Goal: Information Seeking & Learning: Learn about a topic

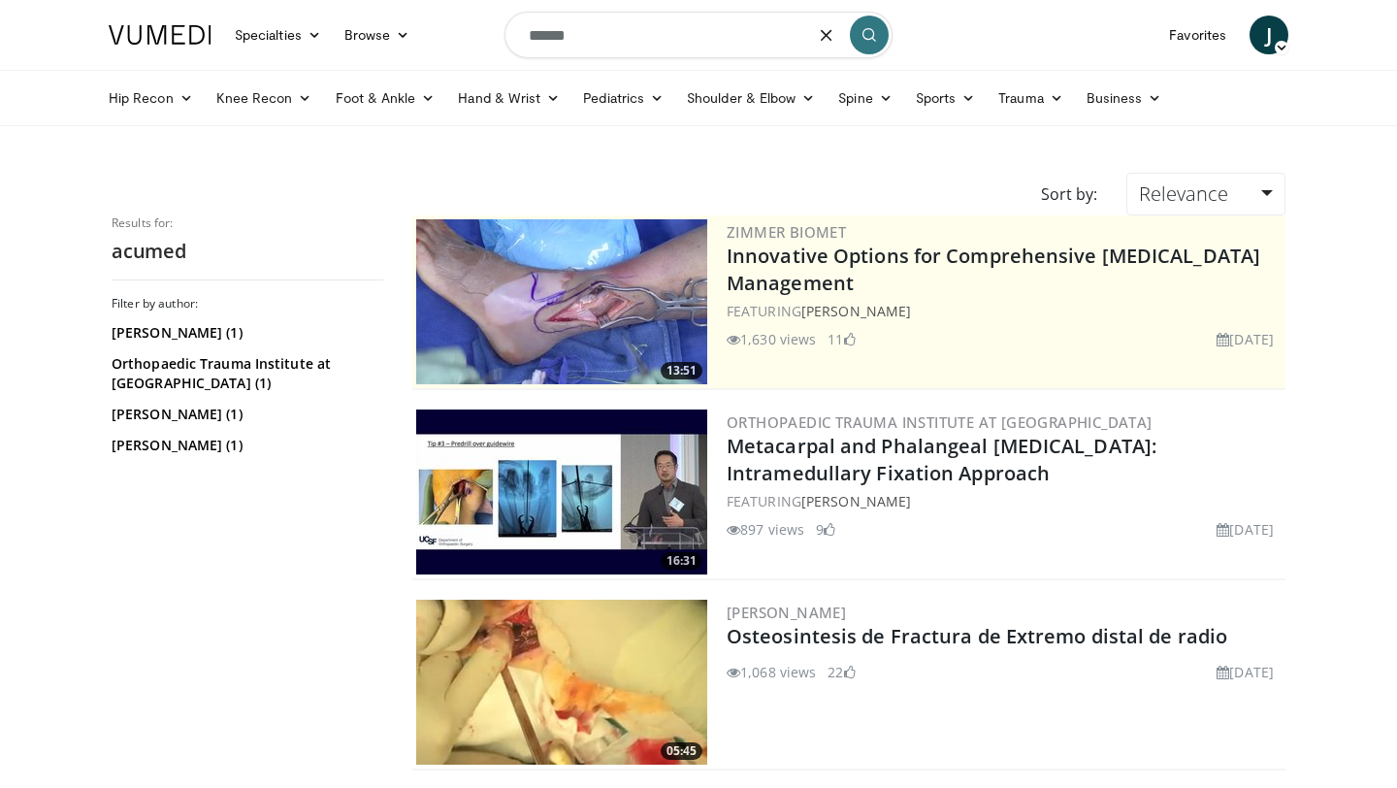
drag, startPoint x: 597, startPoint y: 35, endPoint x: 452, endPoint y: 38, distance: 144.5
click at [452, 38] on nav "Specialties Adult & Family Medicine Allergy, [MEDICAL_DATA], Immunology Anesthe…" at bounding box center [698, 35] width 1203 height 70
type input "**********"
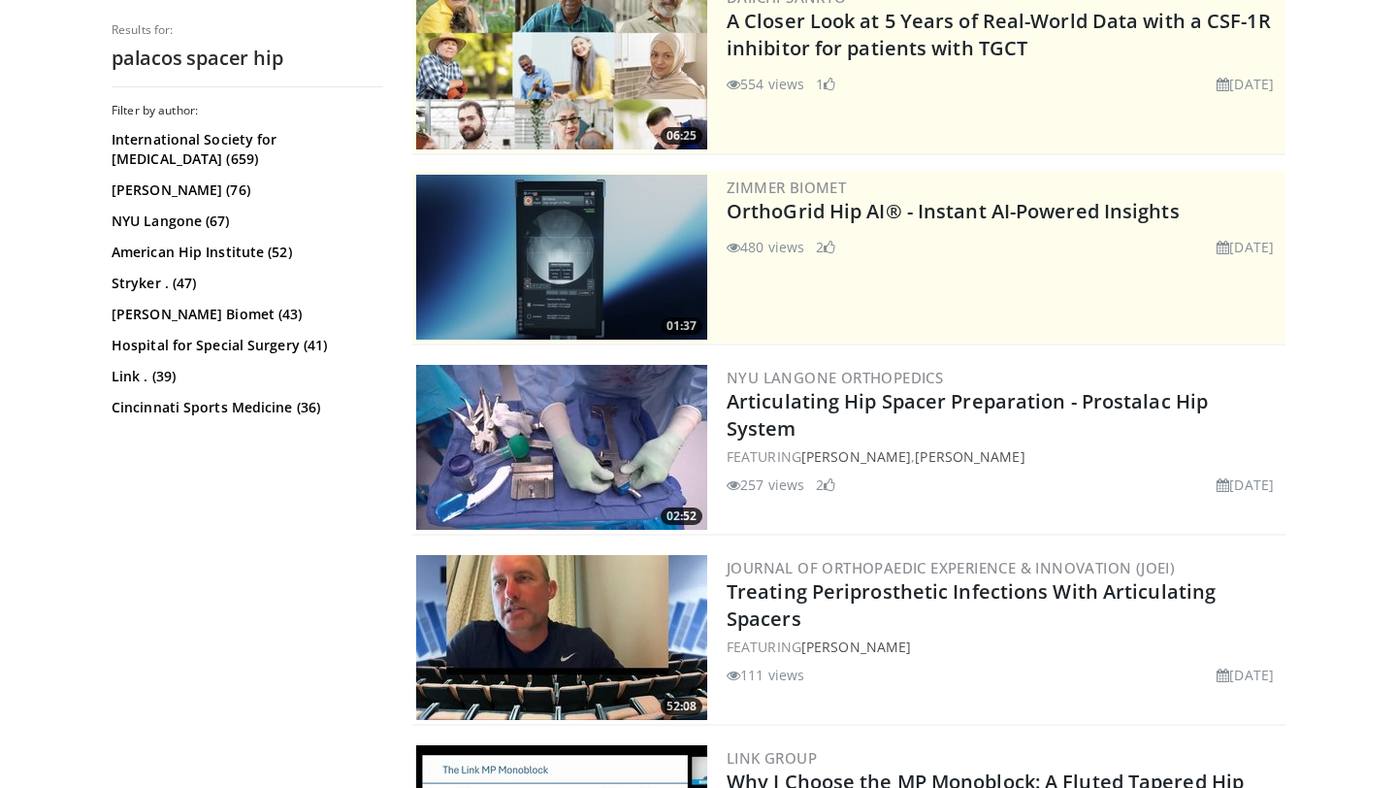
scroll to position [244, 0]
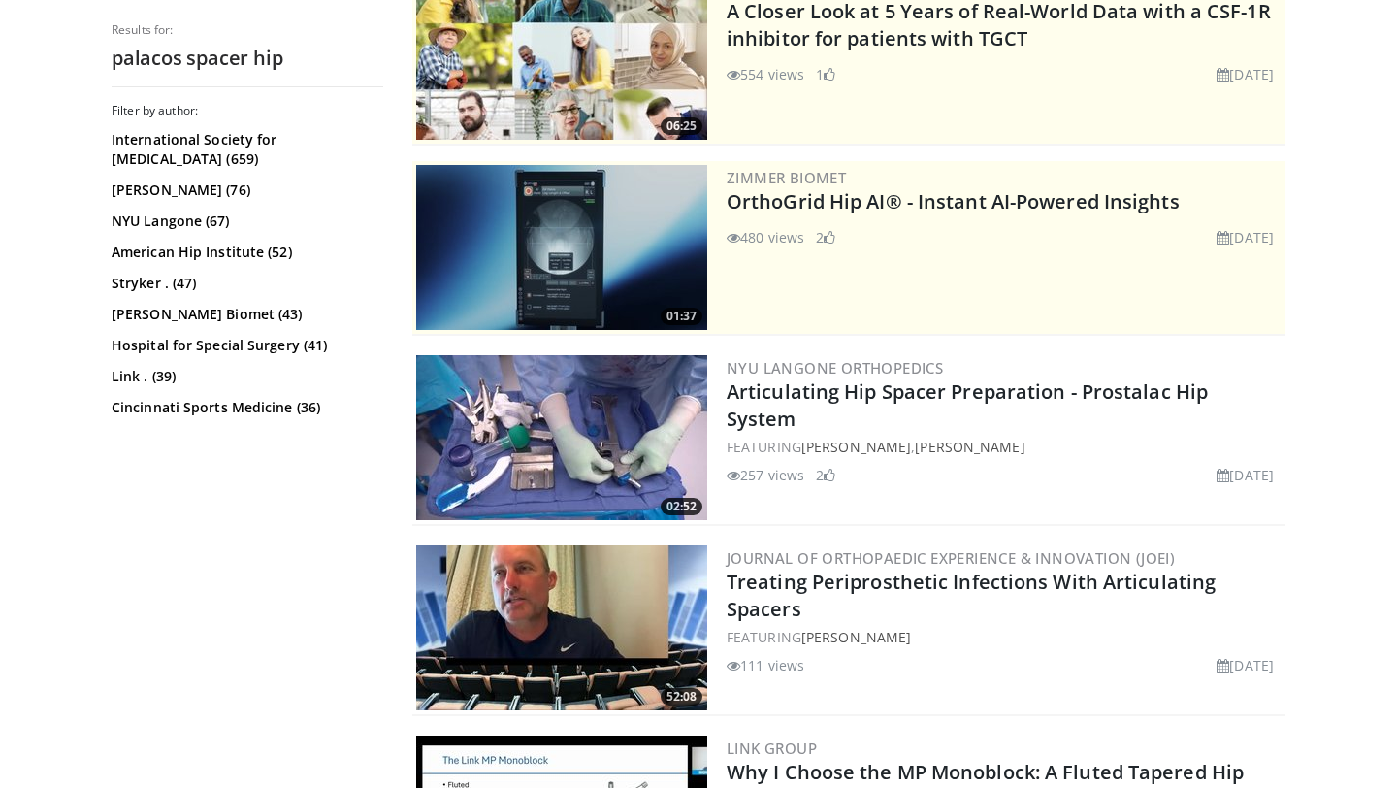
click at [537, 435] on img at bounding box center [561, 437] width 291 height 165
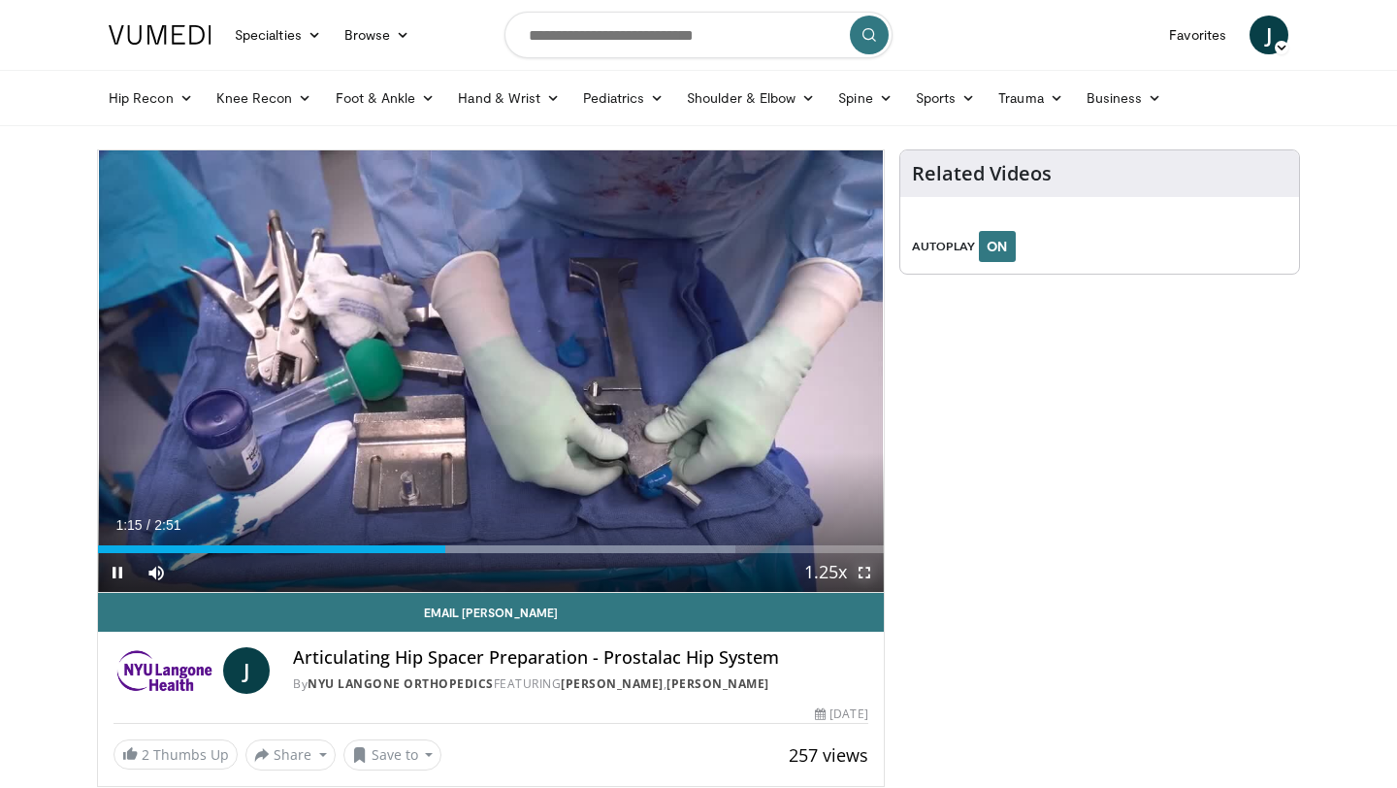
click at [863, 577] on span "Video Player" at bounding box center [864, 572] width 39 height 39
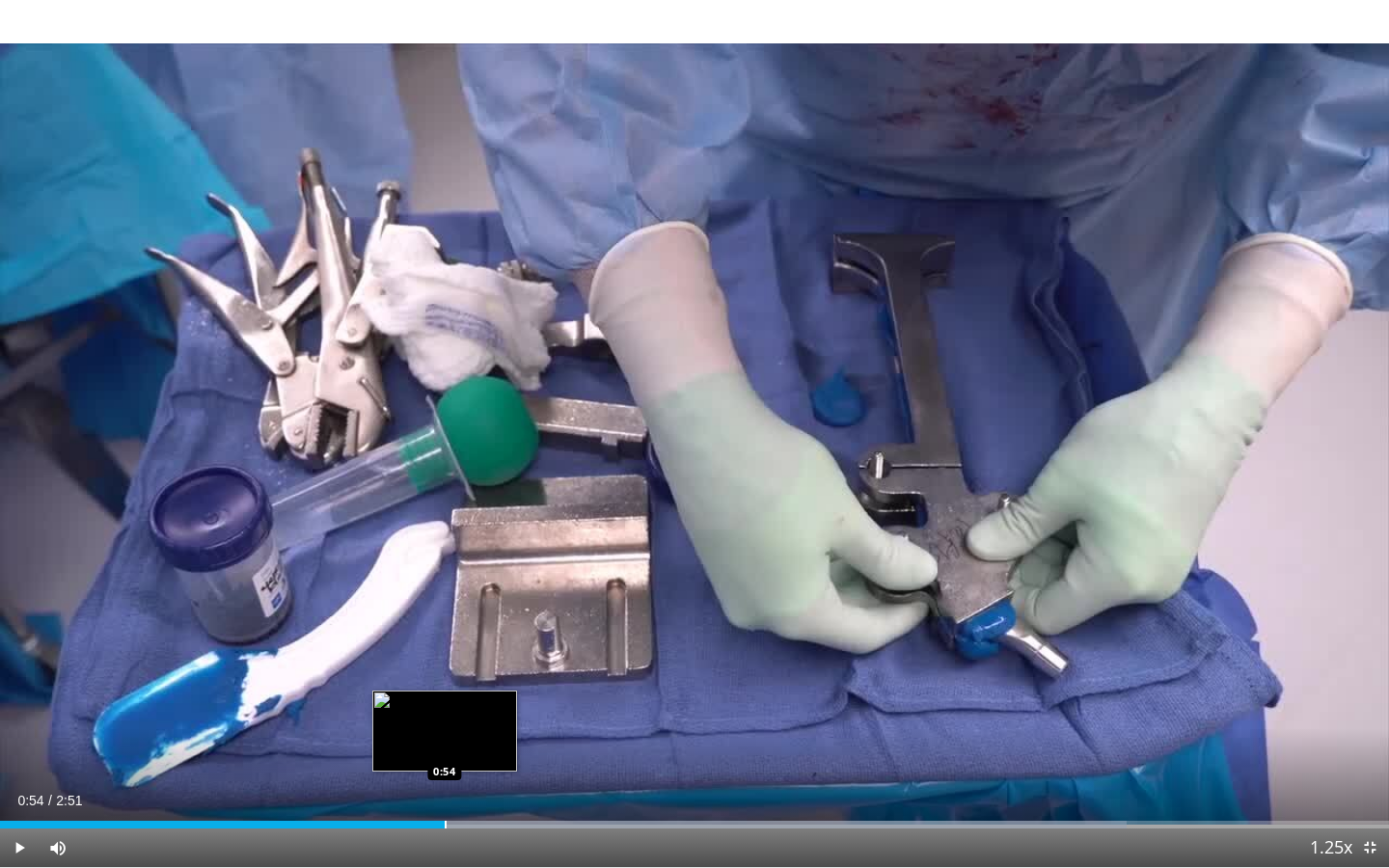
click at [444, 782] on div "Progress Bar" at bounding box center [445, 824] width 2 height 8
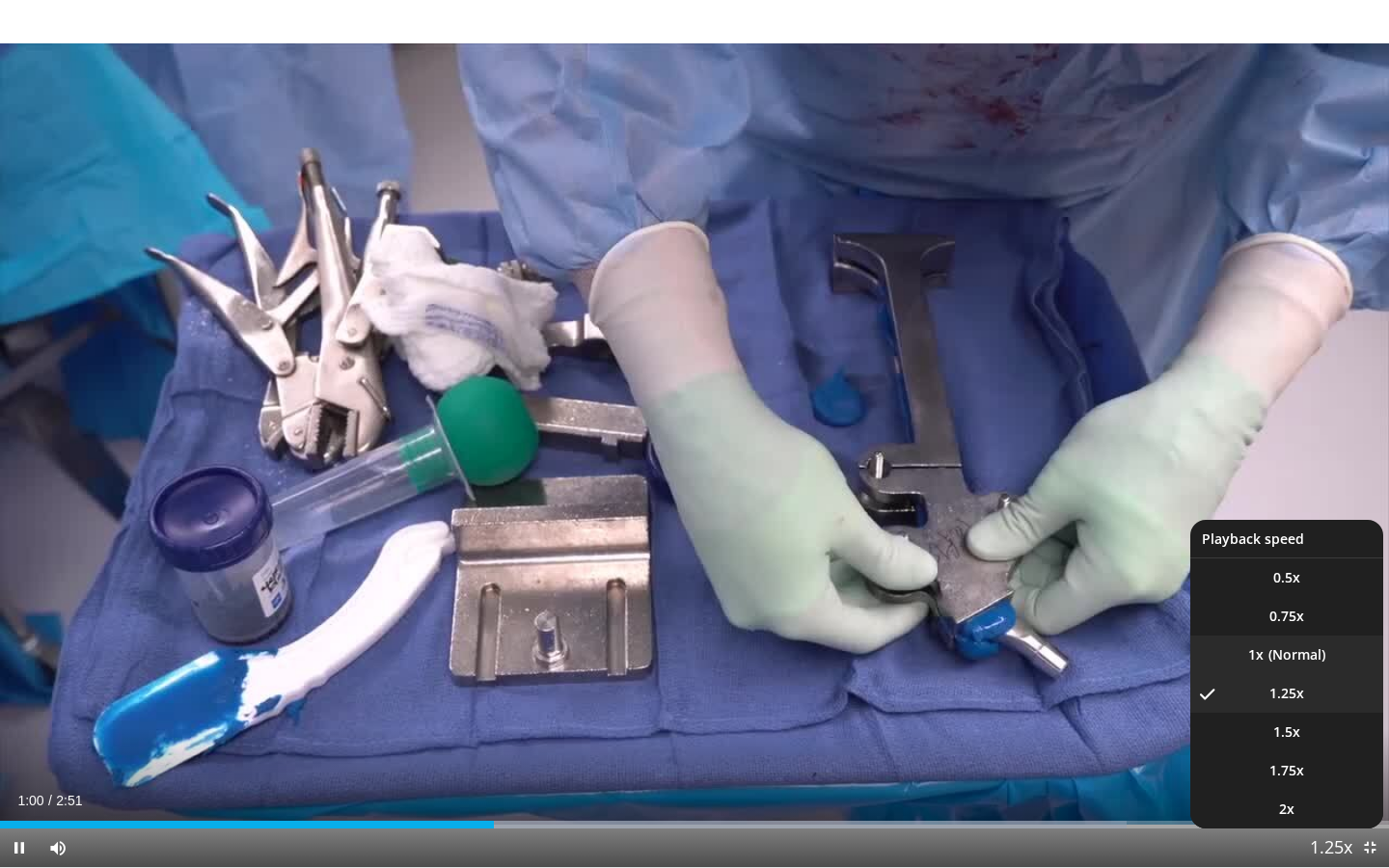
click at [1296, 661] on li "1x" at bounding box center [1287, 654] width 193 height 39
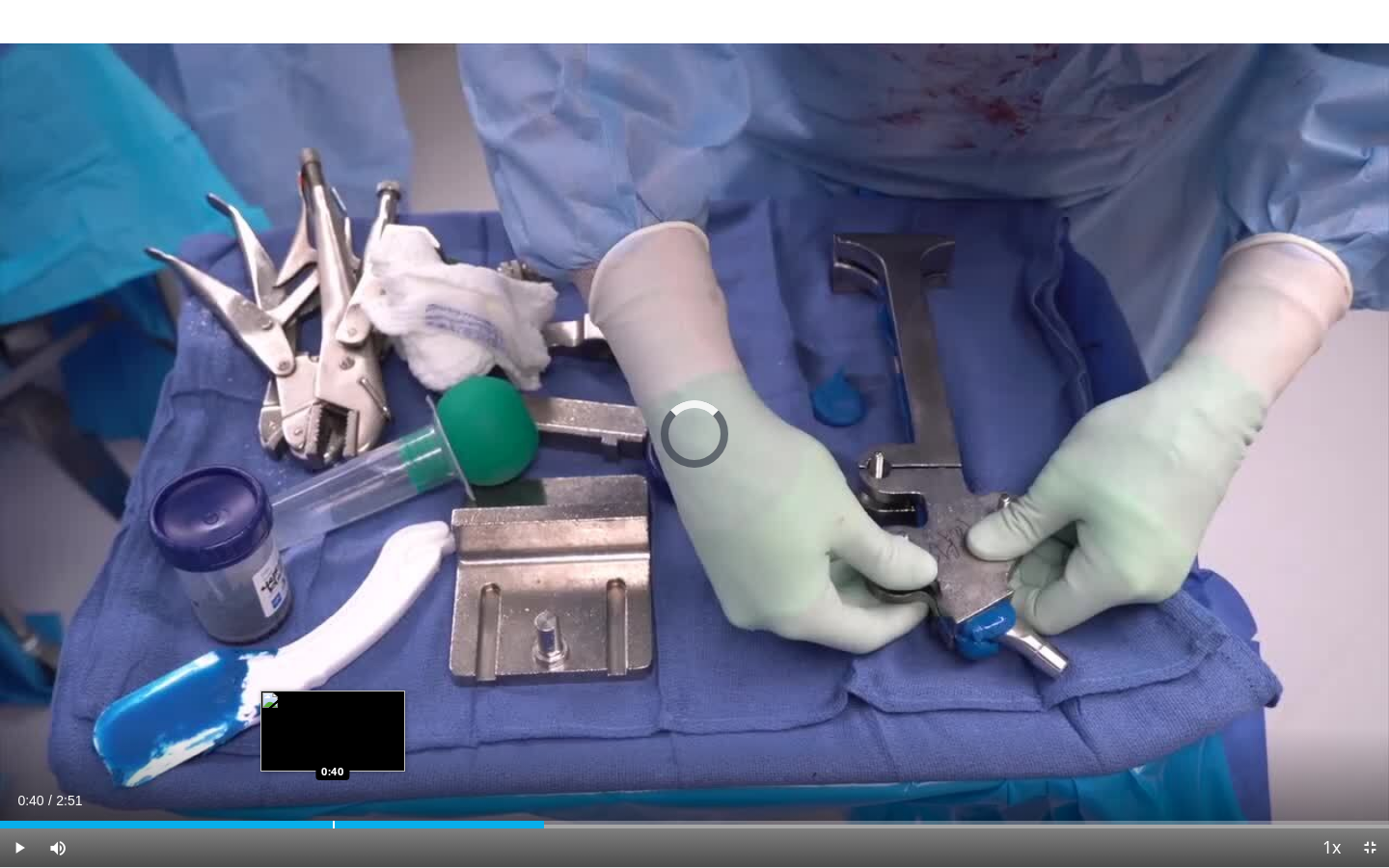
click at [333, 782] on div "Progress Bar" at bounding box center [334, 824] width 2 height 8
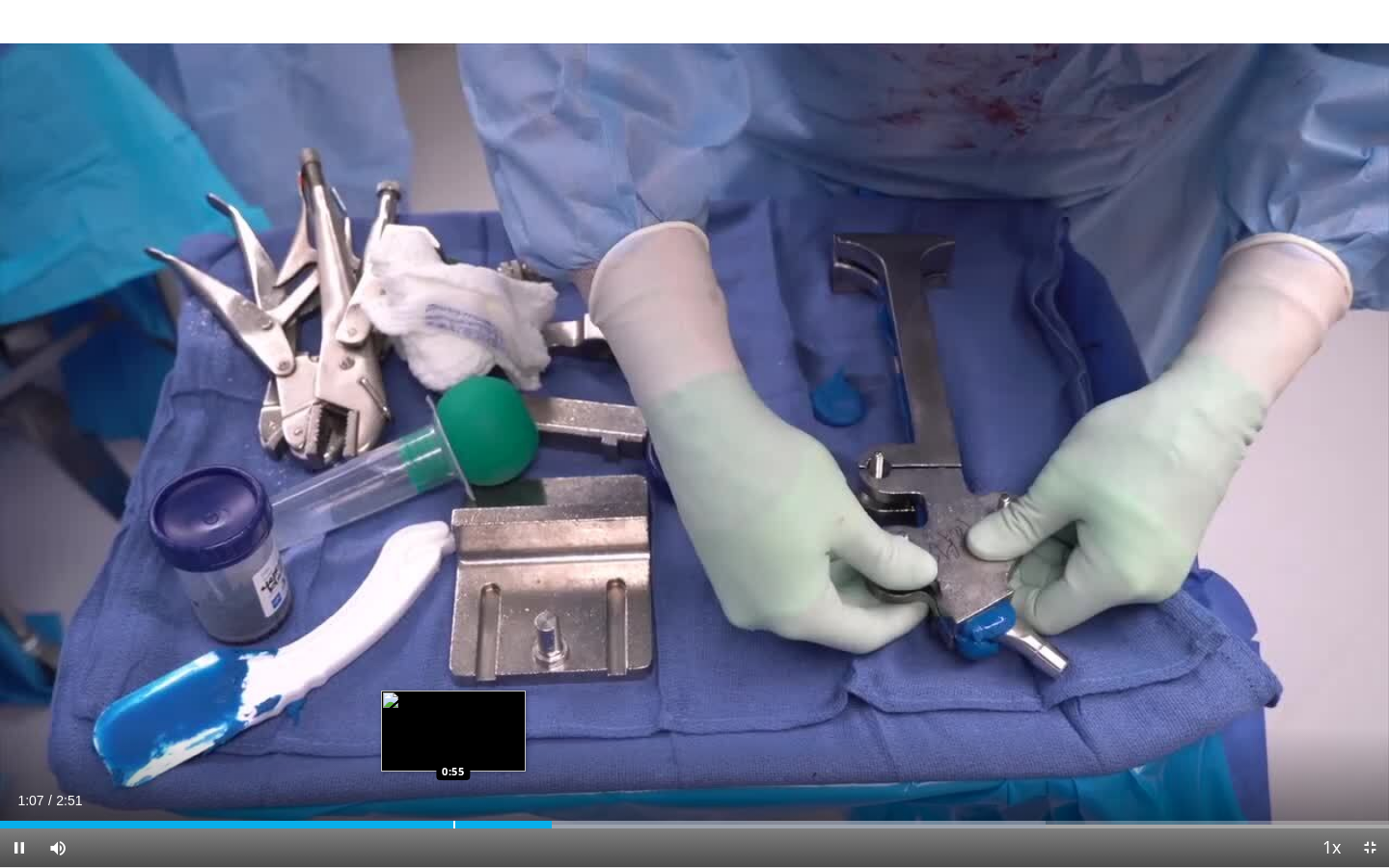
click at [453, 782] on div "Progress Bar" at bounding box center [454, 824] width 2 height 8
click at [450, 782] on div "Loaded : 75.31% 0:55 0:55" at bounding box center [694, 819] width 1389 height 18
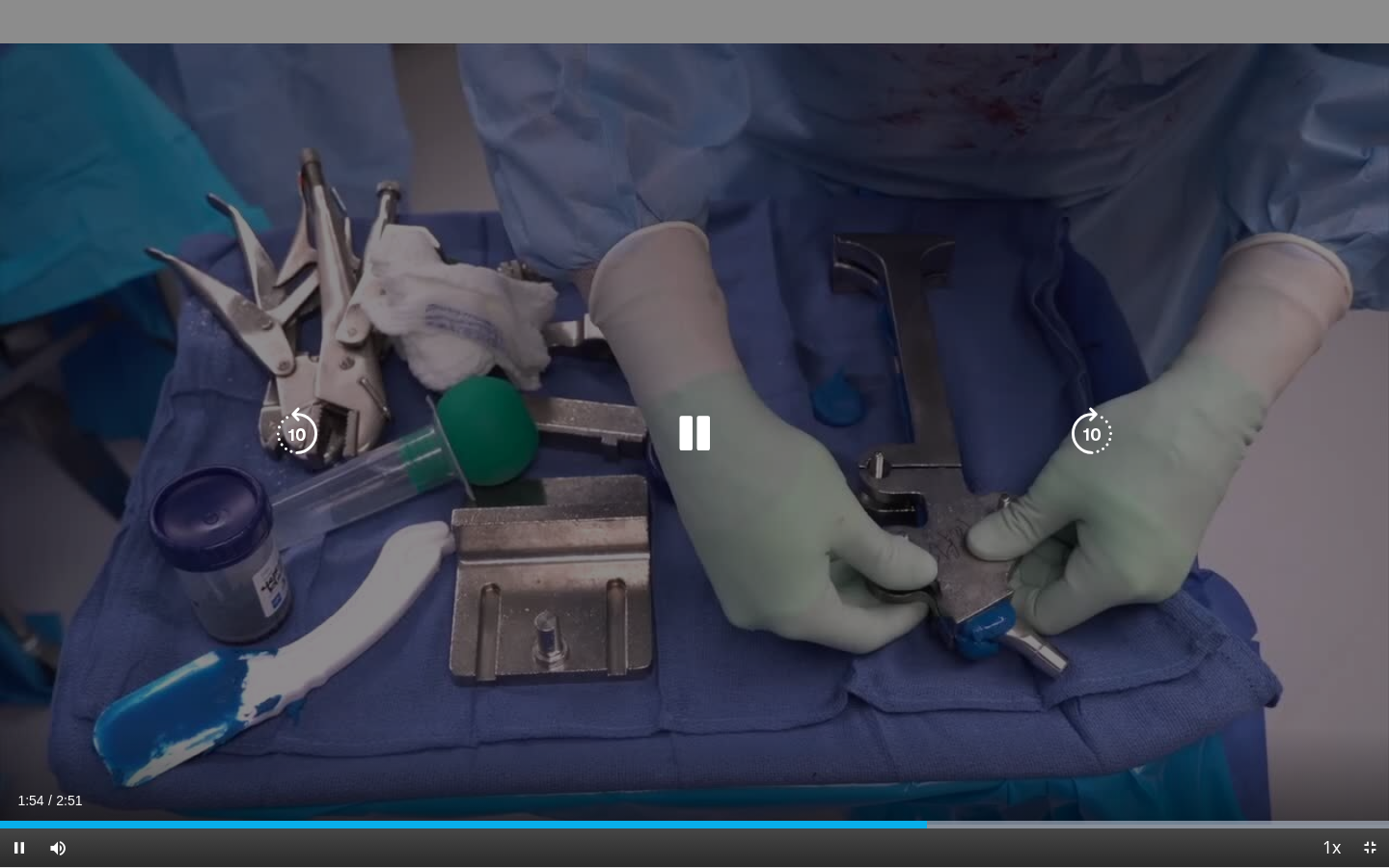
click at [698, 432] on icon "Video Player" at bounding box center [694, 434] width 54 height 54
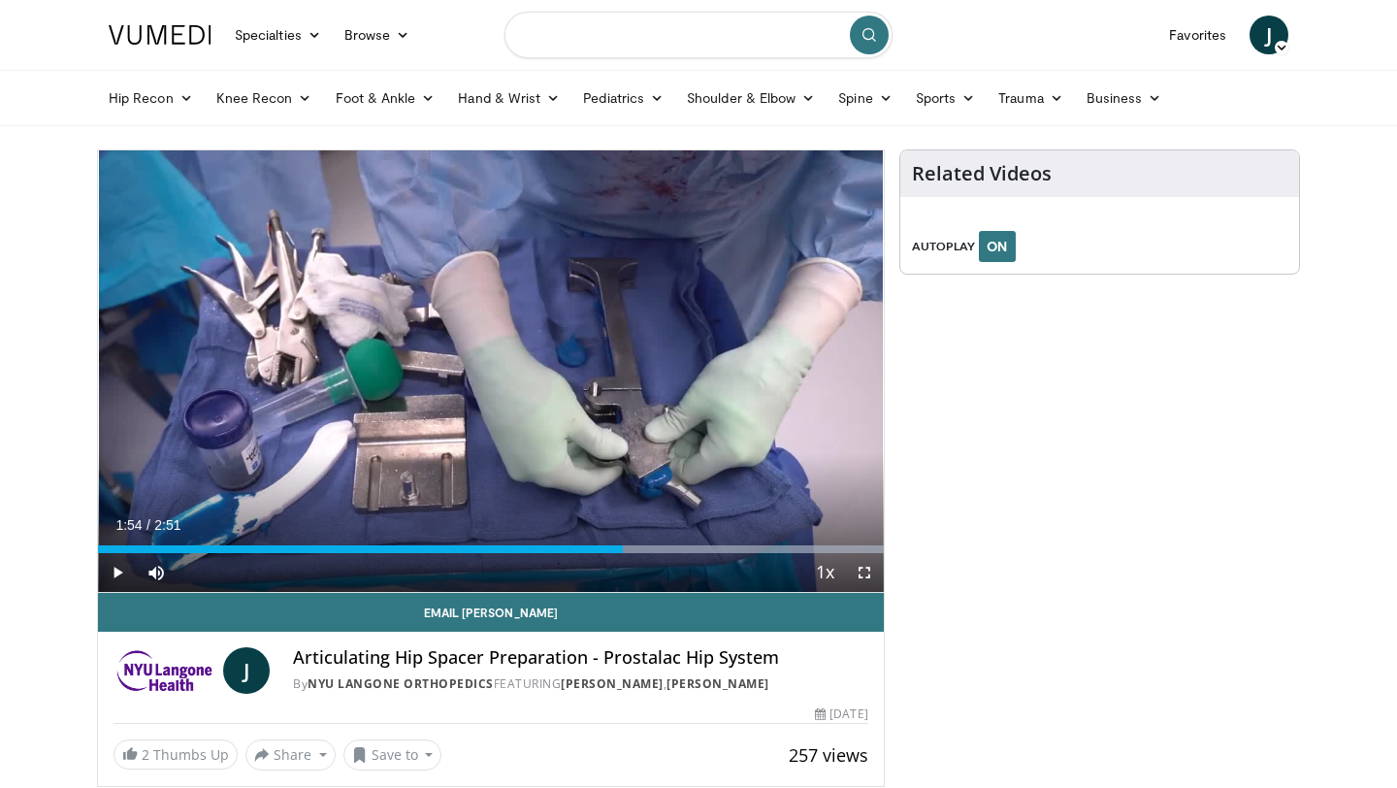
click at [611, 44] on input "Search topics, interventions" at bounding box center [698, 35] width 388 height 47
type input "*****"
